Goal: Find specific page/section: Find specific page/section

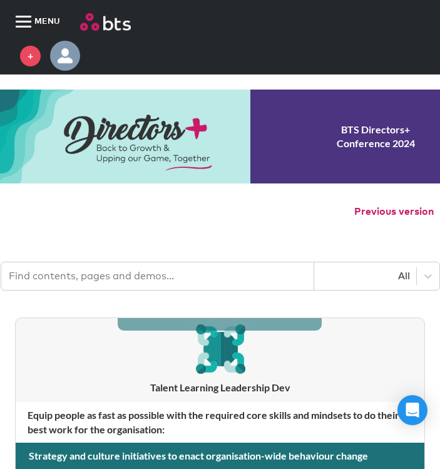
click at [49, 272] on input "text" at bounding box center [157, 276] width 313 height 28
type input "FLA"
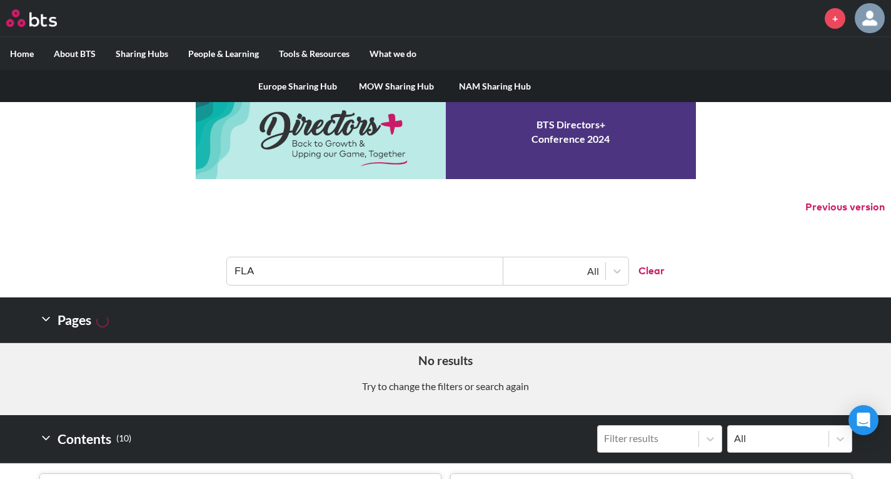
click at [263, 88] on link "Europe Sharing Hub" at bounding box center [297, 86] width 99 height 33
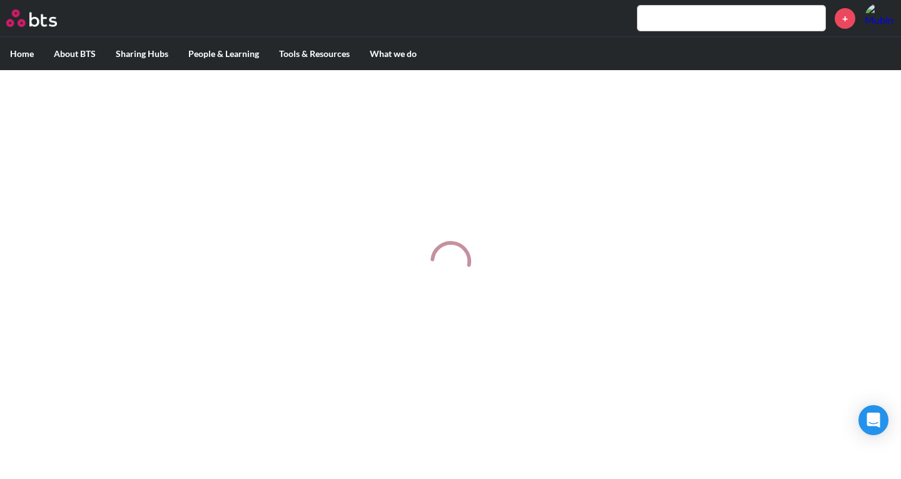
click at [645, 16] on input "text" at bounding box center [731, 18] width 188 height 25
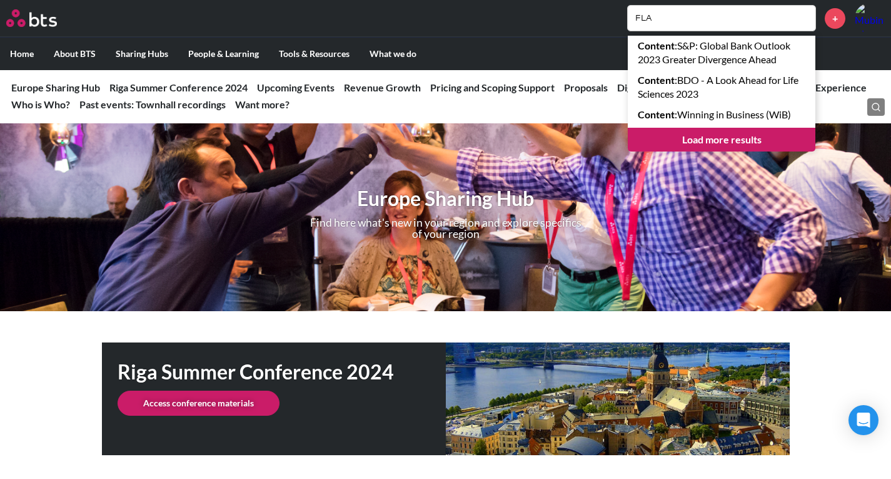
click at [664, 21] on input "FLA" at bounding box center [722, 18] width 188 height 25
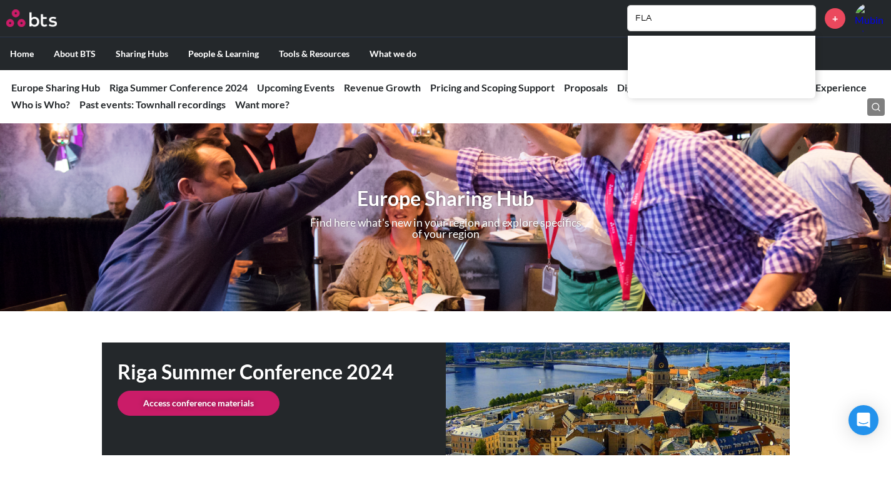
click at [664, 21] on input "FLA" at bounding box center [722, 18] width 188 height 25
type input "ERICSSON"
click at [689, 17] on input "ERICSSON" at bounding box center [722, 18] width 188 height 25
click at [681, 9] on input "ERICSSON" at bounding box center [722, 18] width 188 height 25
click at [678, 4] on div "ERICSSON +" at bounding box center [482, 18] width 805 height 30
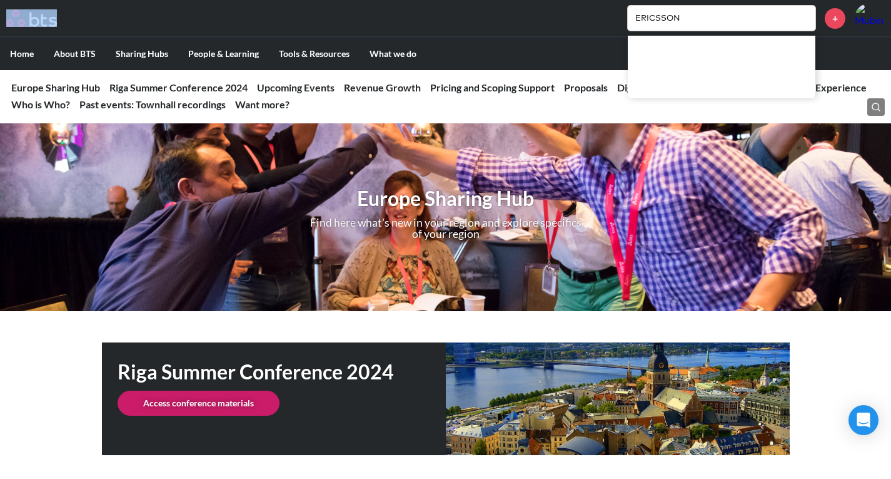
click at [678, 4] on div "ERICSSON +" at bounding box center [482, 18] width 805 height 30
click at [666, 10] on input "ERICSSON" at bounding box center [722, 18] width 188 height 25
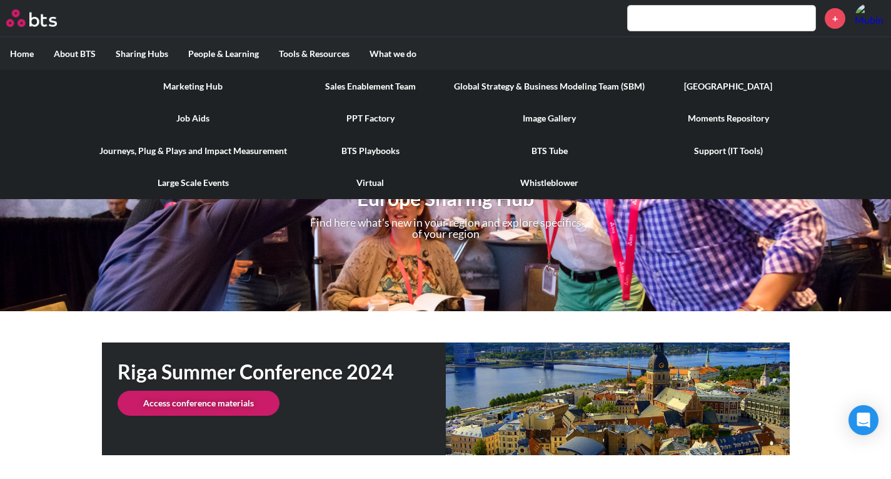
click at [705, 86] on link "[GEOGRAPHIC_DATA]" at bounding box center [729, 86] width 148 height 33
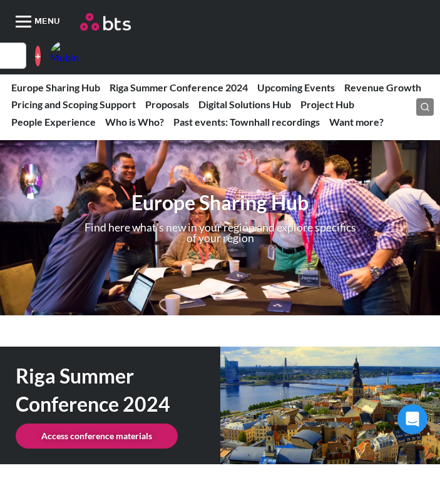
paste input "SLB"
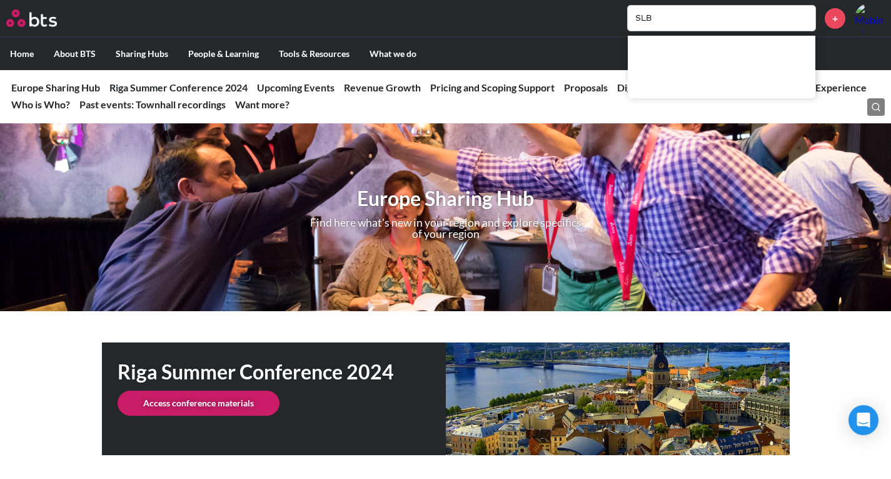
type input "SLB"
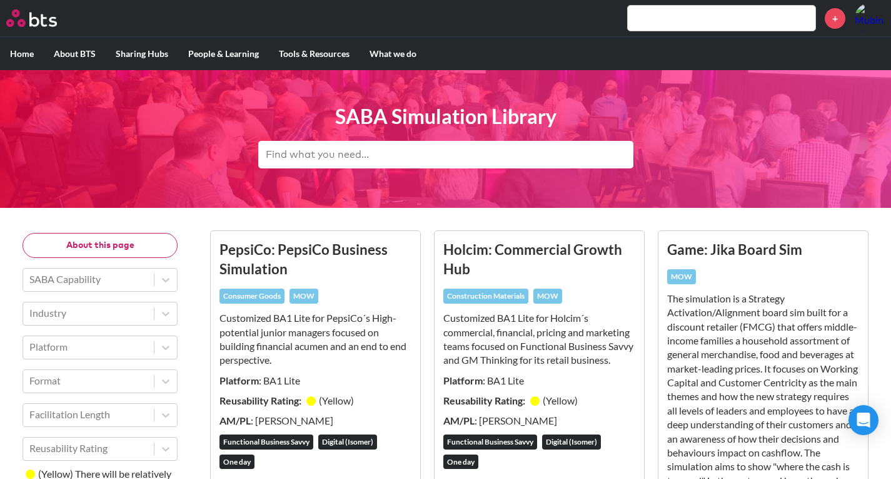
click at [327, 156] on input "text" at bounding box center [445, 155] width 375 height 28
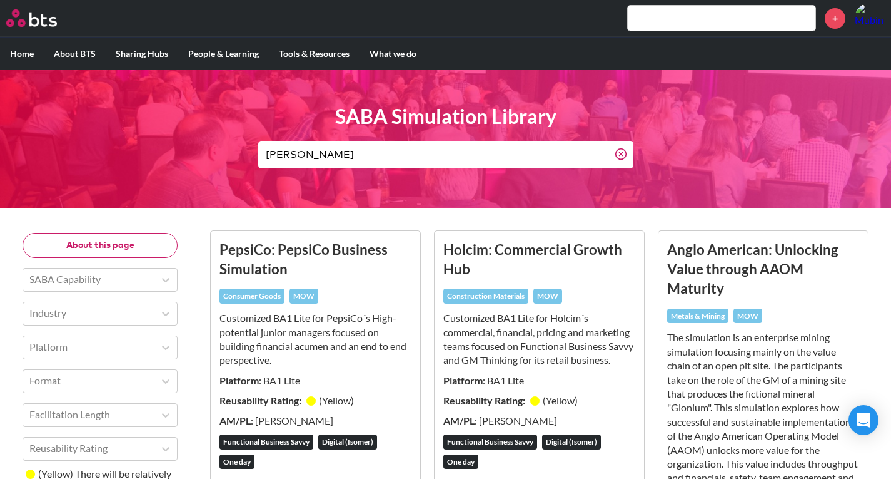
click at [327, 156] on input "ERIC" at bounding box center [436, 155] width 357 height 28
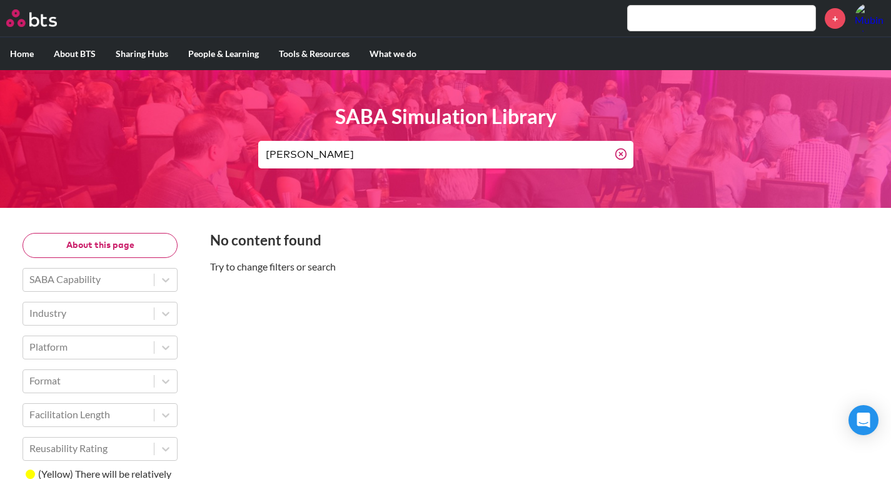
click at [310, 159] on input "ERICSON" at bounding box center [436, 155] width 357 height 28
paste input "SLB"
type input "SLB"
